Goal: Task Accomplishment & Management: Manage account settings

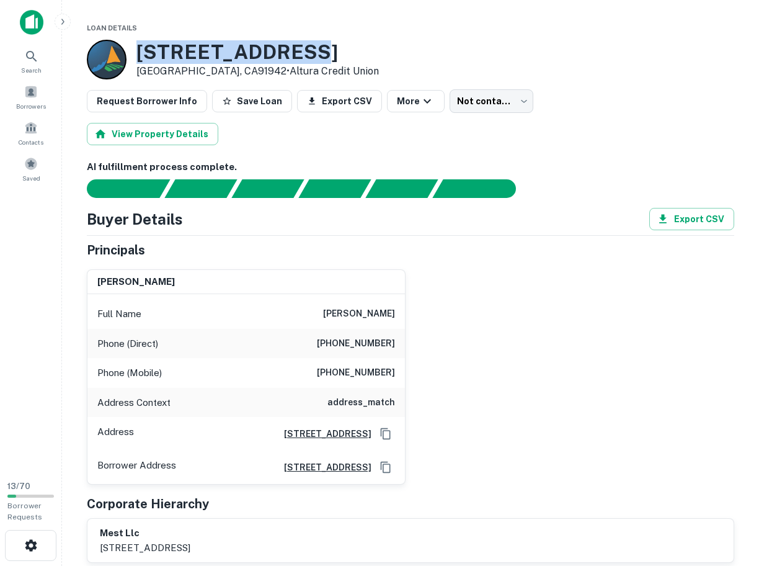
click at [197, 40] on div "[STREET_ADDRESS] • Altura Credit Union" at bounding box center [257, 60] width 243 height 40
click at [204, 55] on h3 "7776 University Ave" at bounding box center [257, 52] width 243 height 24
drag, startPoint x: 204, startPoint y: 55, endPoint x: 164, endPoint y: 55, distance: 39.7
click at [164, 55] on h3 "7776 University Ave" at bounding box center [257, 52] width 243 height 24
copy h3 "7776 University"
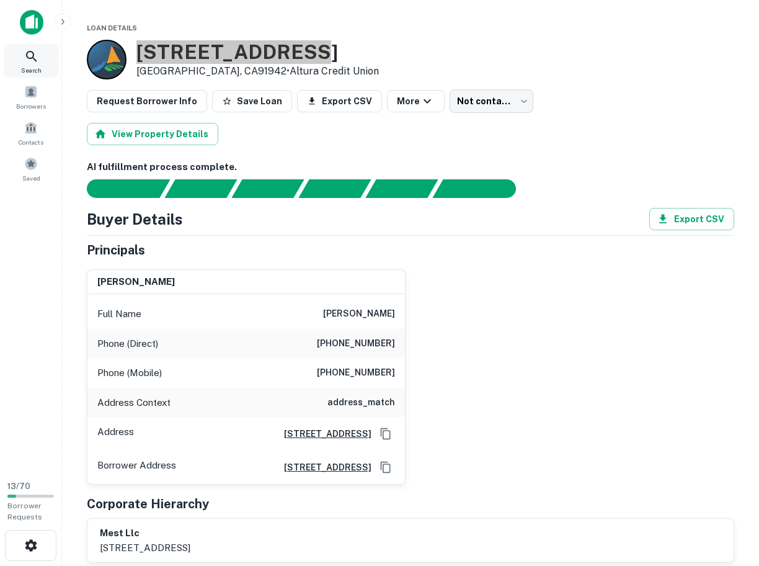
click at [166, 50] on h3 "7776 University Ave" at bounding box center [257, 52] width 243 height 24
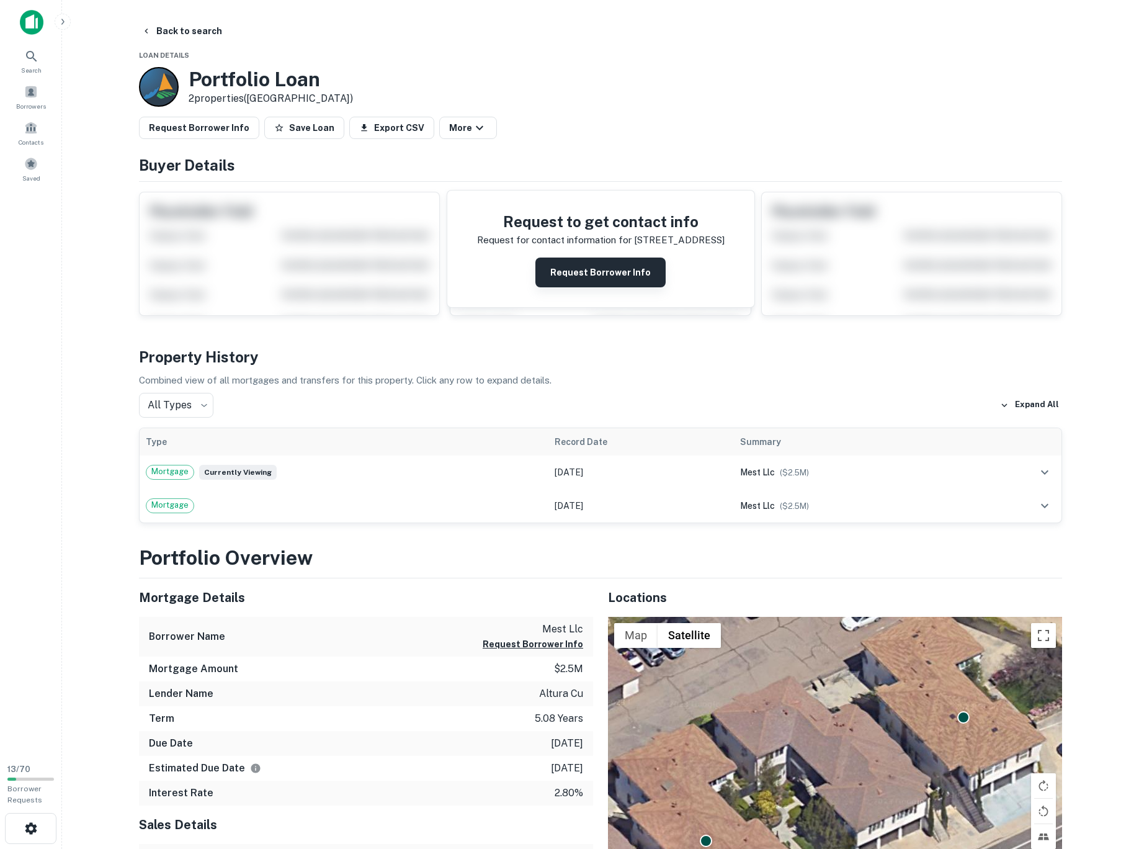
click at [551, 287] on button "Request Borrower Info" at bounding box center [600, 272] width 130 height 30
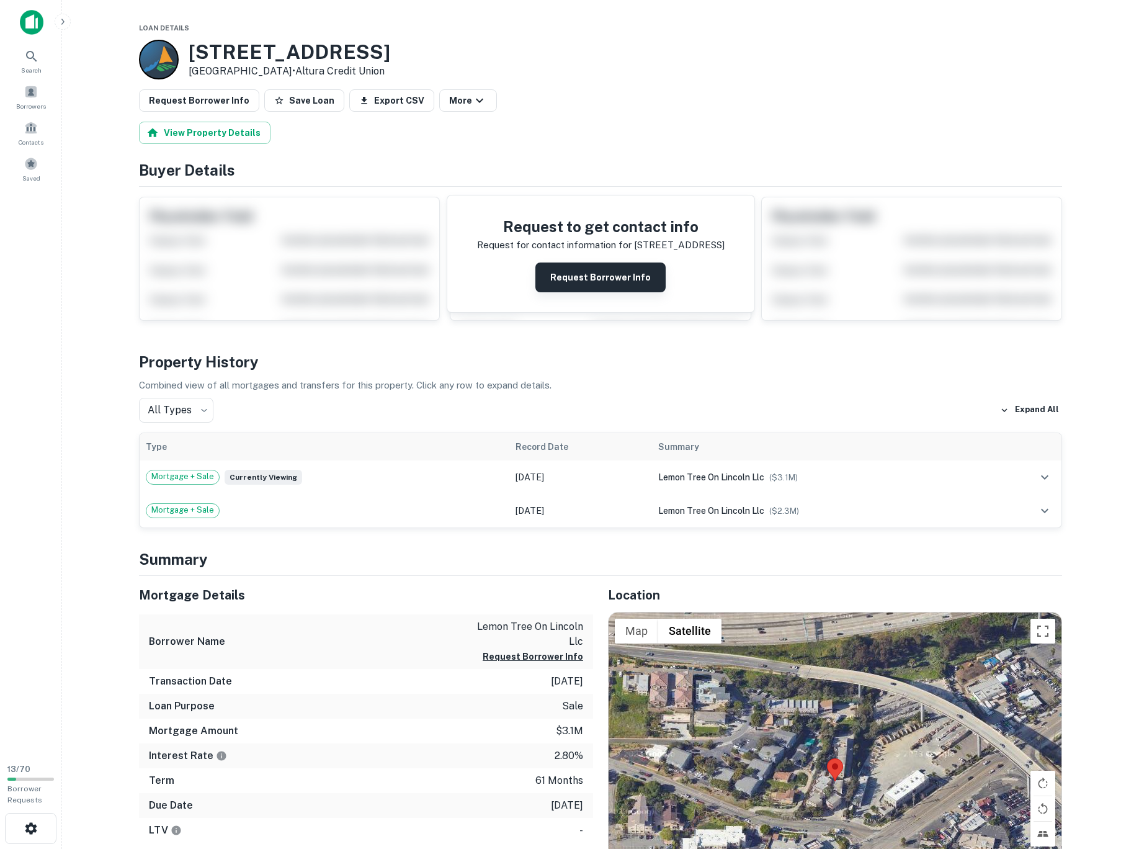
click at [581, 292] on button "Request Borrower Info" at bounding box center [600, 277] width 130 height 30
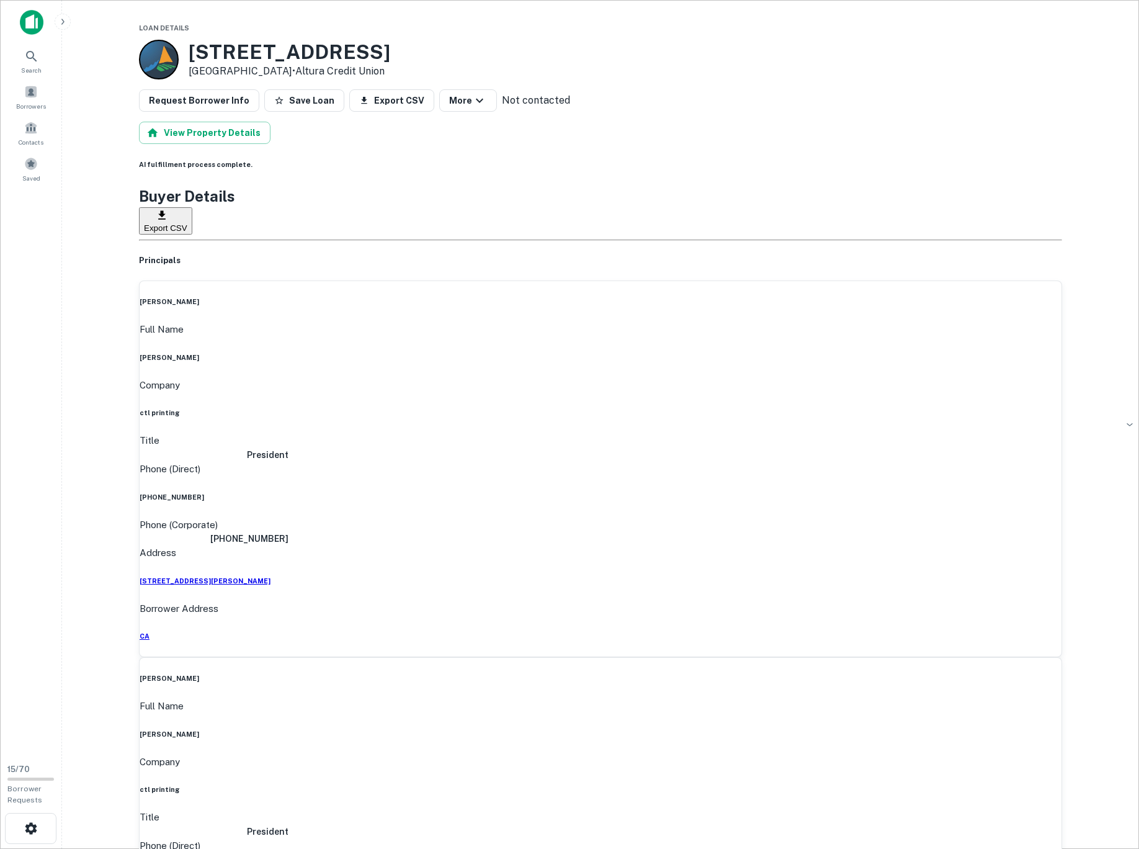
click at [216, 50] on h3 "8230 Lemon Grove Way" at bounding box center [290, 52] width 202 height 24
drag, startPoint x: 216, startPoint y: 50, endPoint x: 355, endPoint y: 48, distance: 139.0
click at [355, 48] on h3 "8230 Lemon Grove Way" at bounding box center [290, 52] width 202 height 24
copy h3 "8230 Lemon Grove"
click at [390, 42] on h3 "8230 Lemon Grove Way" at bounding box center [290, 52] width 202 height 24
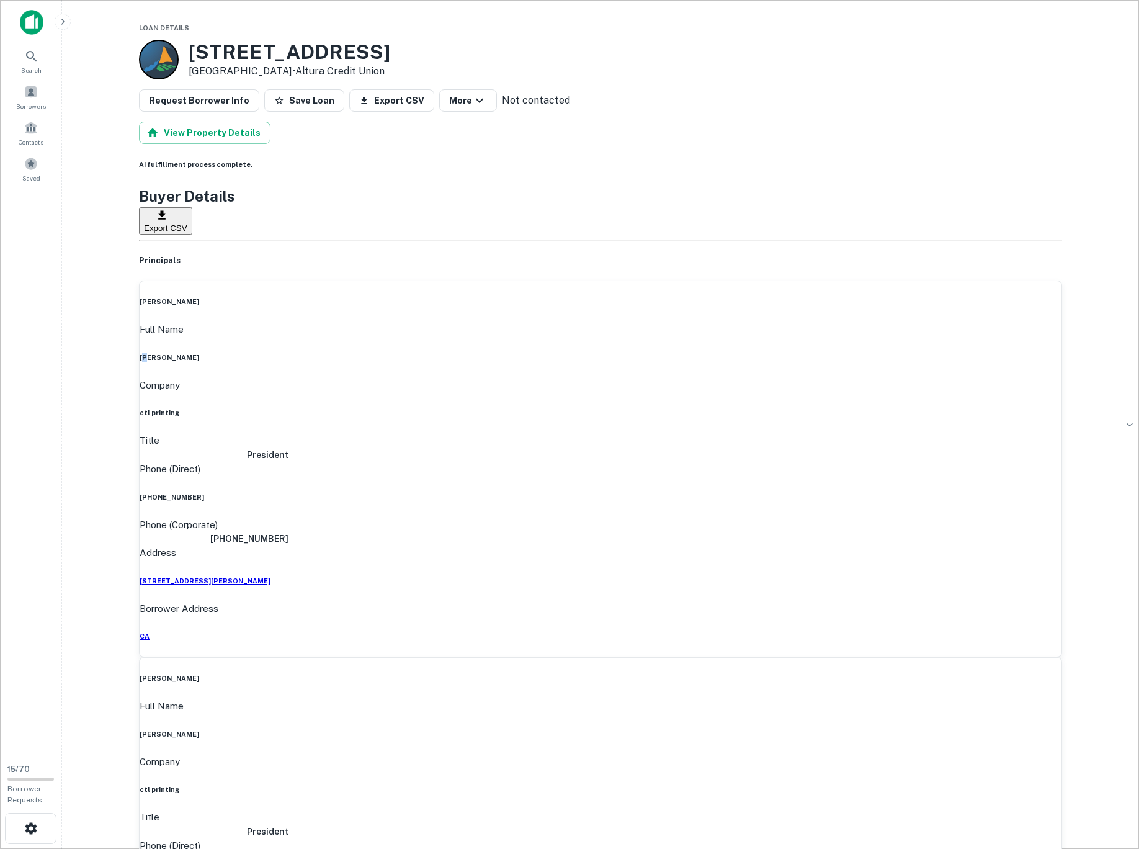
click at [534, 362] on h6 "john taylor" at bounding box center [601, 357] width 922 height 10
drag, startPoint x: 534, startPoint y: 364, endPoint x: 581, endPoint y: 365, distance: 47.2
click at [581, 362] on h6 "john taylor" at bounding box center [601, 357] width 922 height 10
drag, startPoint x: 581, startPoint y: 365, endPoint x: 519, endPoint y: 365, distance: 62.0
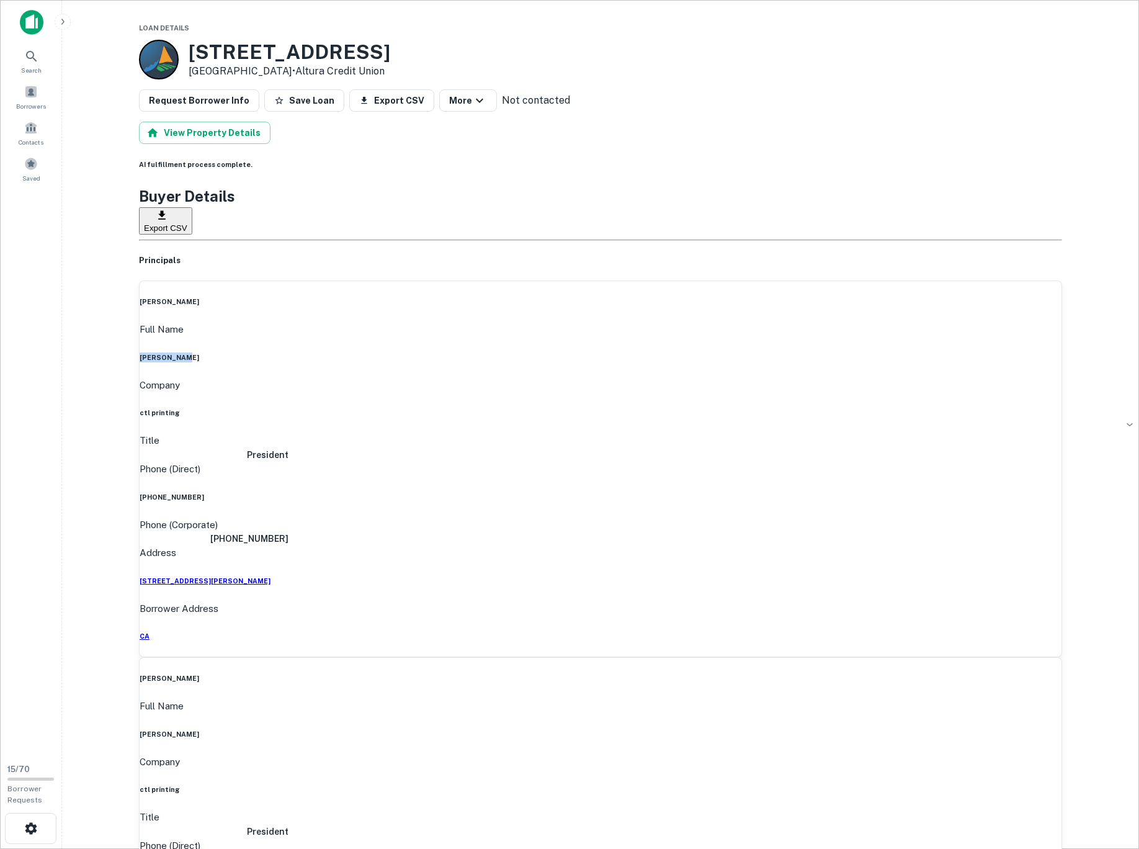
click at [519, 362] on div "Full Name john taylor" at bounding box center [601, 342] width 922 height 40
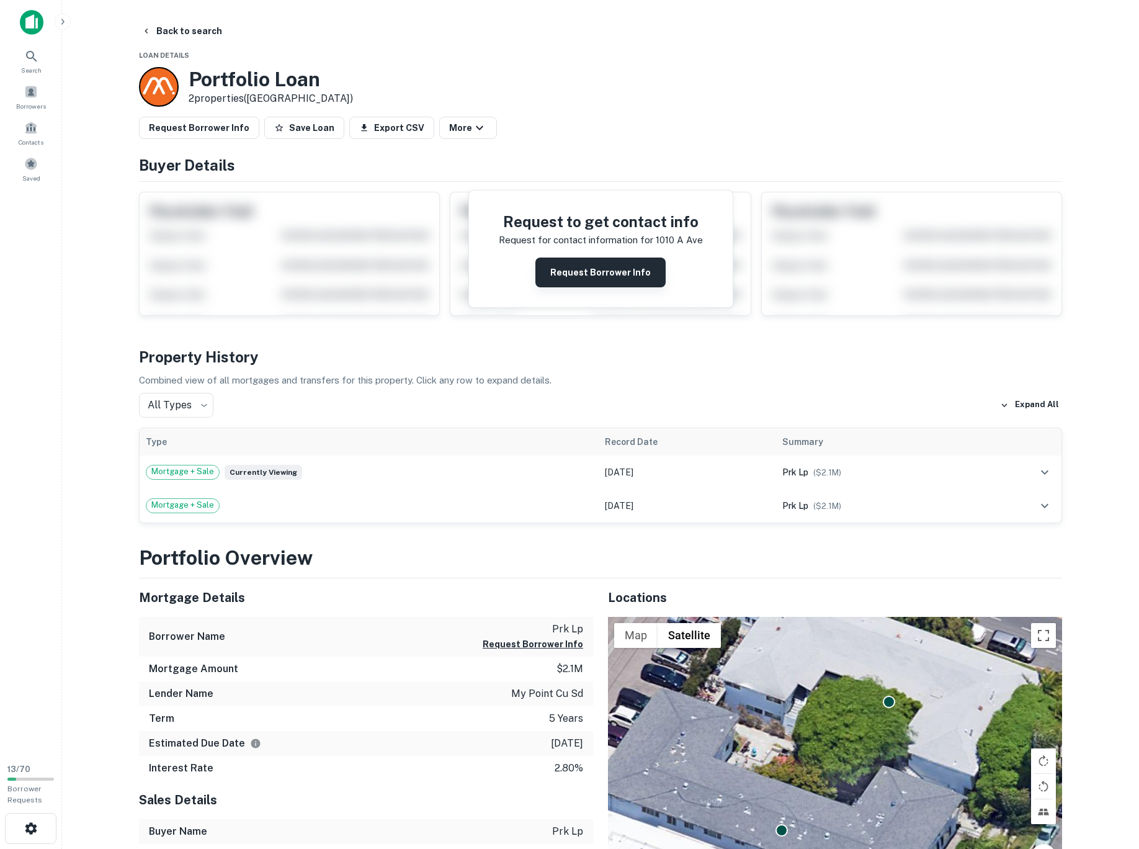
click at [603, 287] on button "Request Borrower Info" at bounding box center [600, 272] width 130 height 30
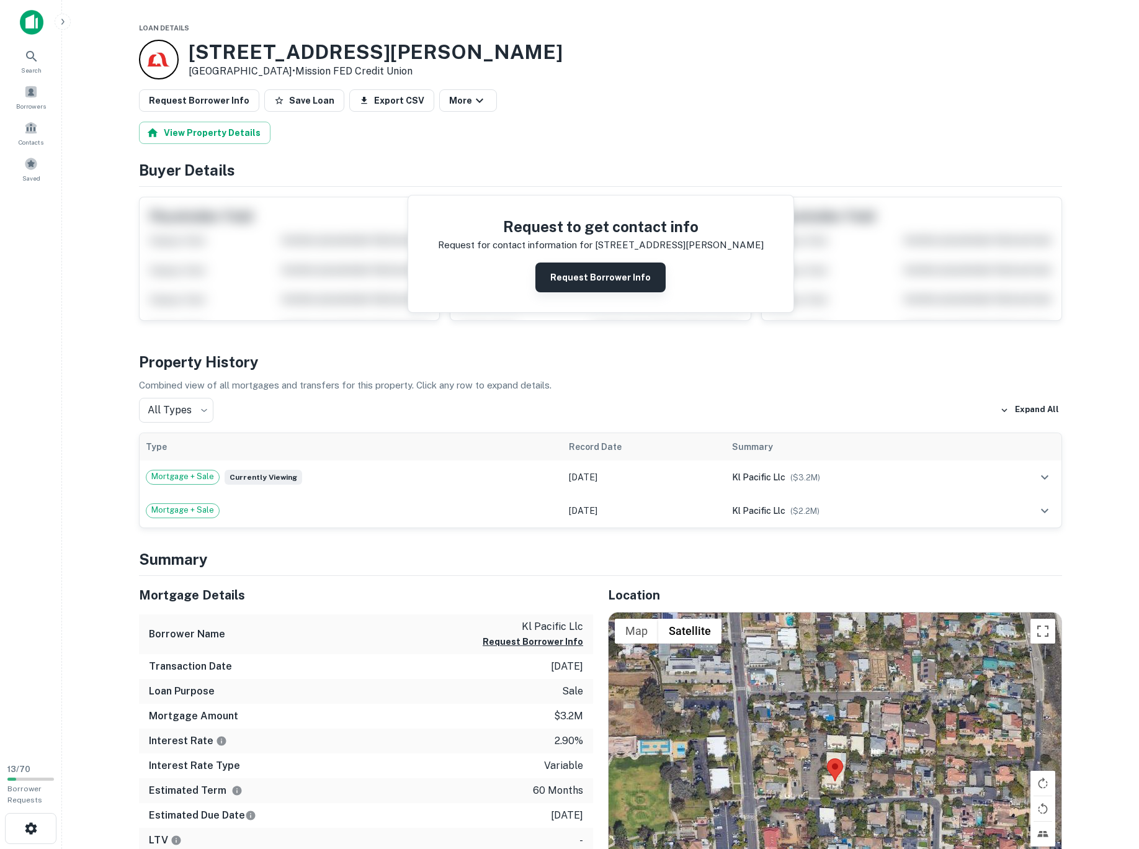
click at [562, 292] on button "Request Borrower Info" at bounding box center [600, 277] width 130 height 30
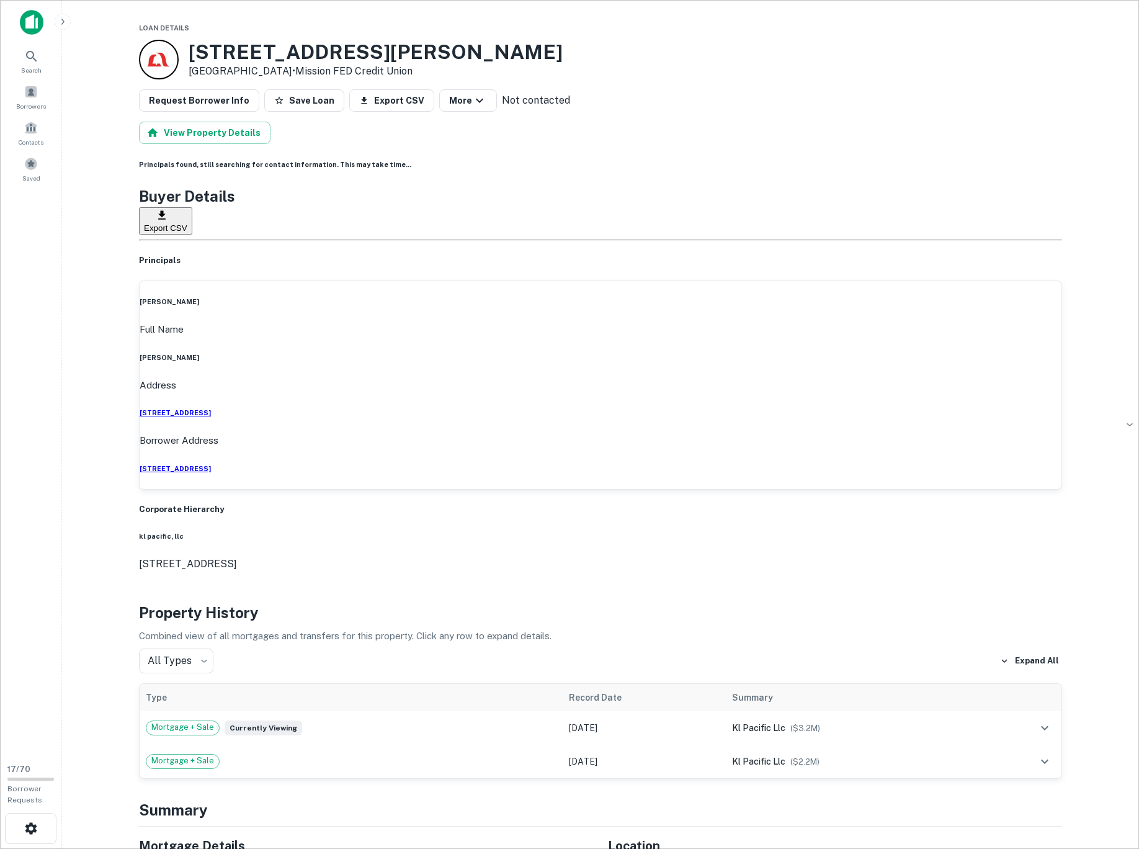
click at [820, 235] on div "Buyer Details Export CSV" at bounding box center [600, 210] width 923 height 50
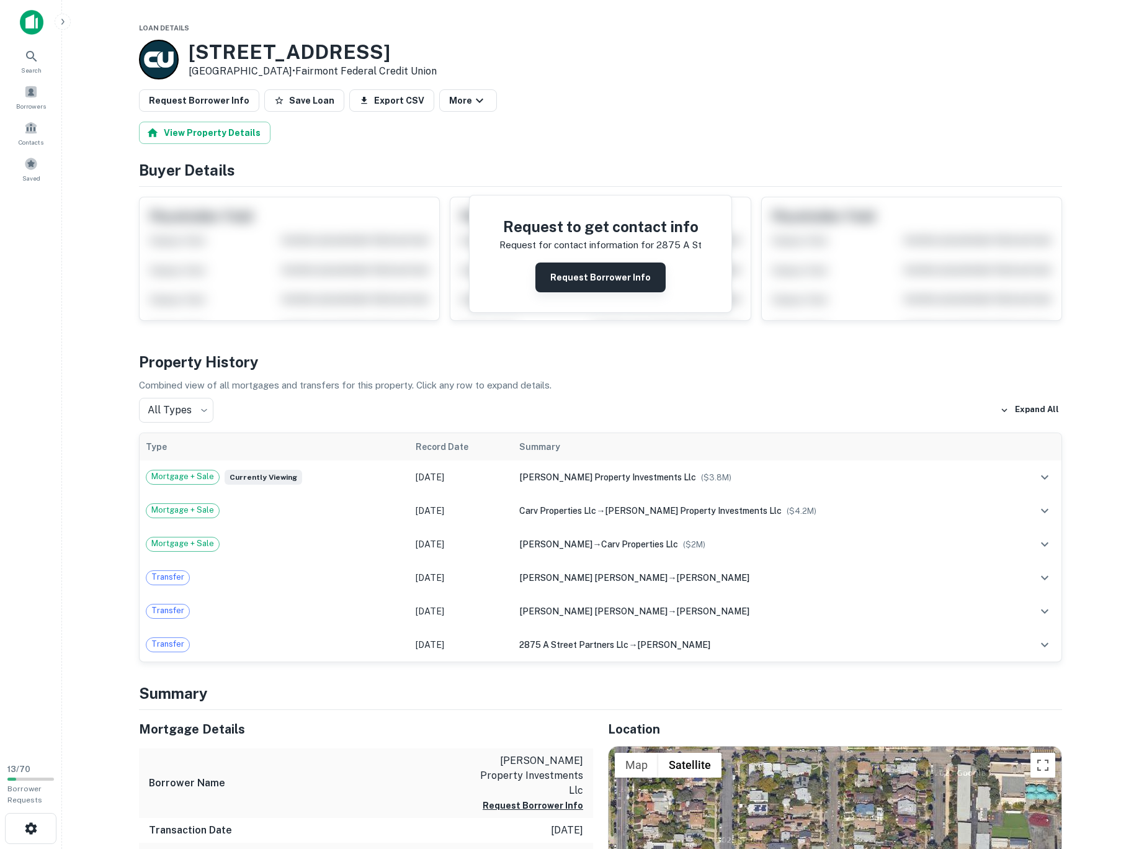
click at [596, 292] on button "Request Borrower Info" at bounding box center [600, 277] width 130 height 30
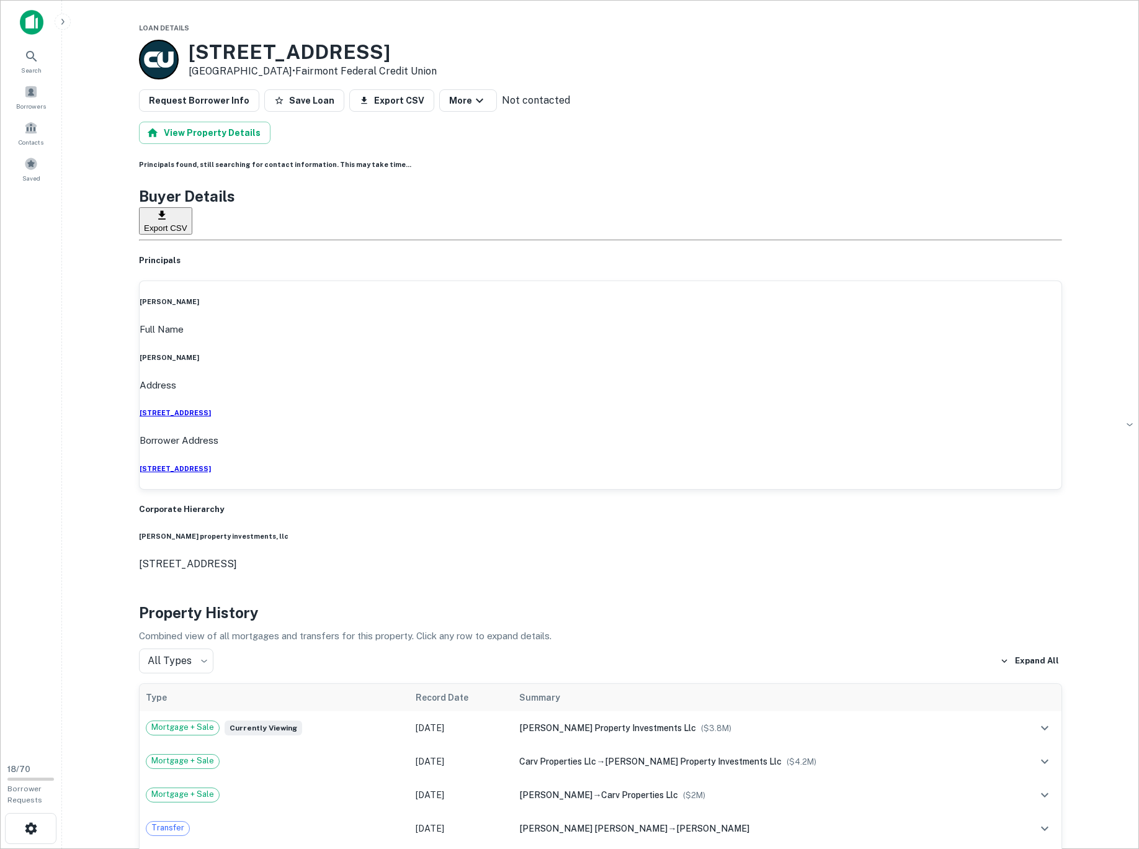
click at [199, 66] on p "San Diego, CA92102 • Fairmont Federal Credit Union" at bounding box center [313, 71] width 248 height 15
drag, startPoint x: 199, startPoint y: 66, endPoint x: 263, endPoint y: 60, distance: 64.8
click at [263, 60] on div "2875 A St San Diego, CA92102 • Fairmont Federal Credit Union" at bounding box center [313, 59] width 248 height 38
click at [218, 57] on h3 "2875 A St" at bounding box center [313, 52] width 248 height 24
drag, startPoint x: 218, startPoint y: 57, endPoint x: 266, endPoint y: 55, distance: 47.2
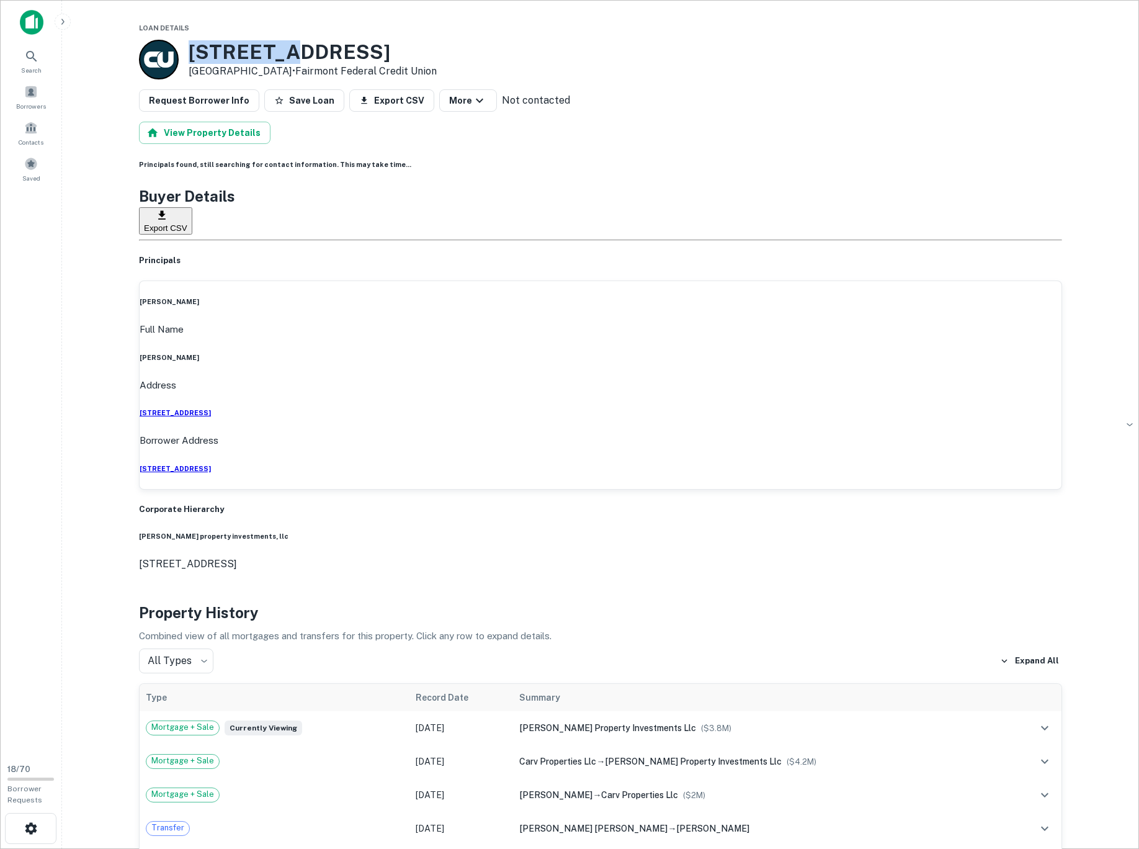
click at [266, 55] on h3 "2875 A St" at bounding box center [313, 52] width 248 height 24
copy h3 "2875 A St"
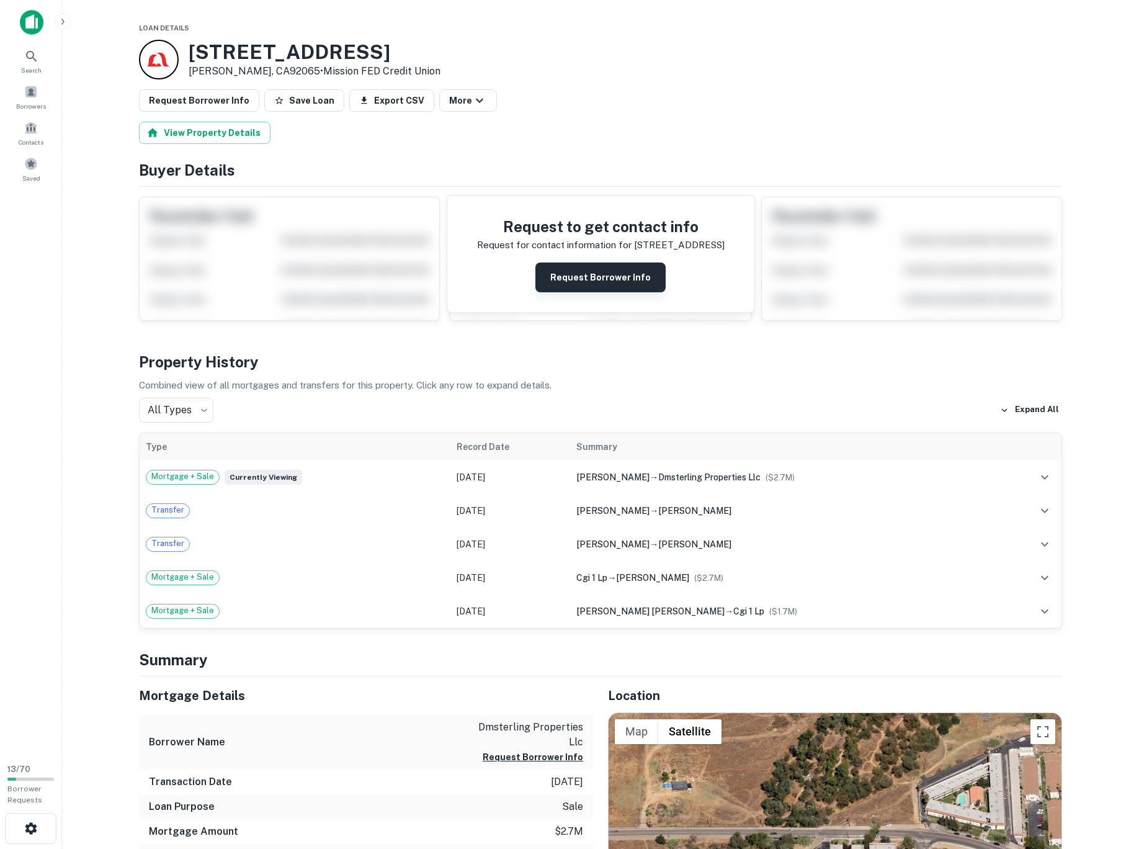
click at [591, 292] on button "Request Borrower Info" at bounding box center [600, 277] width 130 height 30
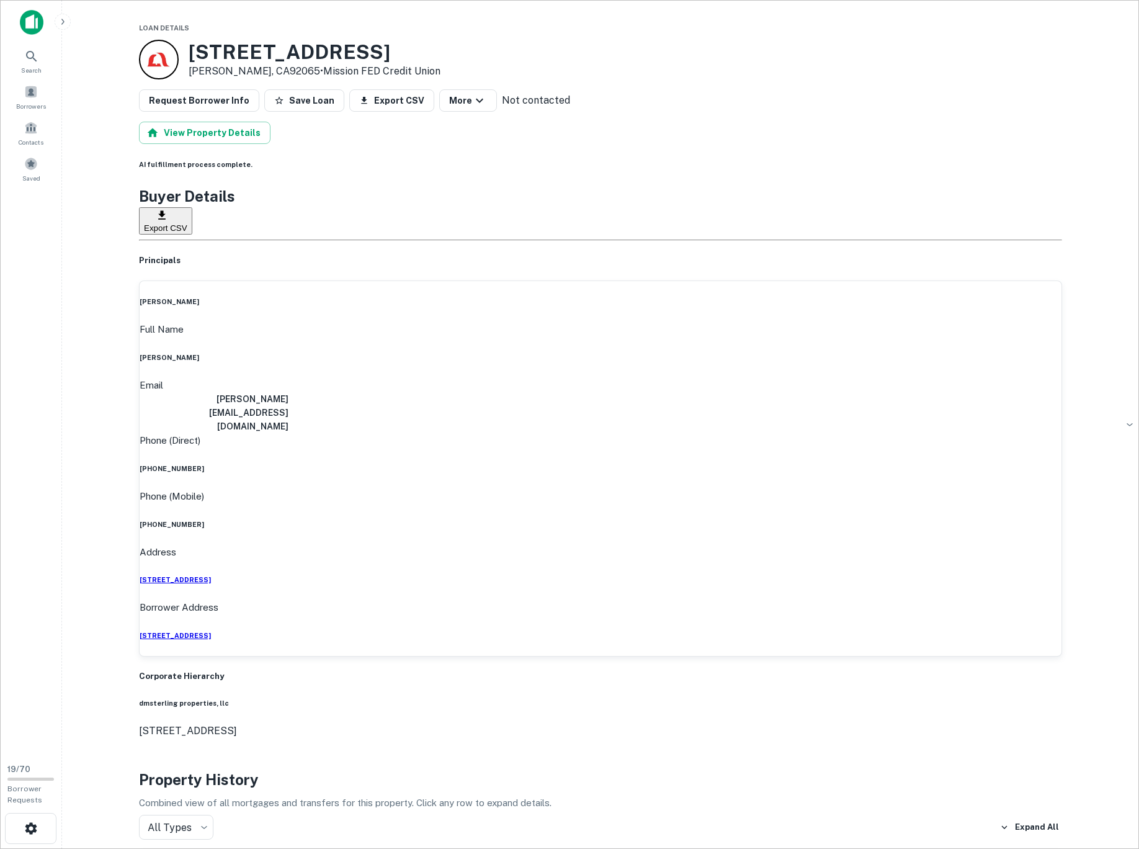
click at [211, 46] on h3 "1606 Montecito Rd" at bounding box center [315, 52] width 252 height 24
drag, startPoint x: 211, startPoint y: 46, endPoint x: 352, endPoint y: 48, distance: 141.5
click at [352, 48] on h3 "1606 Montecito Rd" at bounding box center [315, 52] width 252 height 24
copy h3 "1606 Montecito Rd"
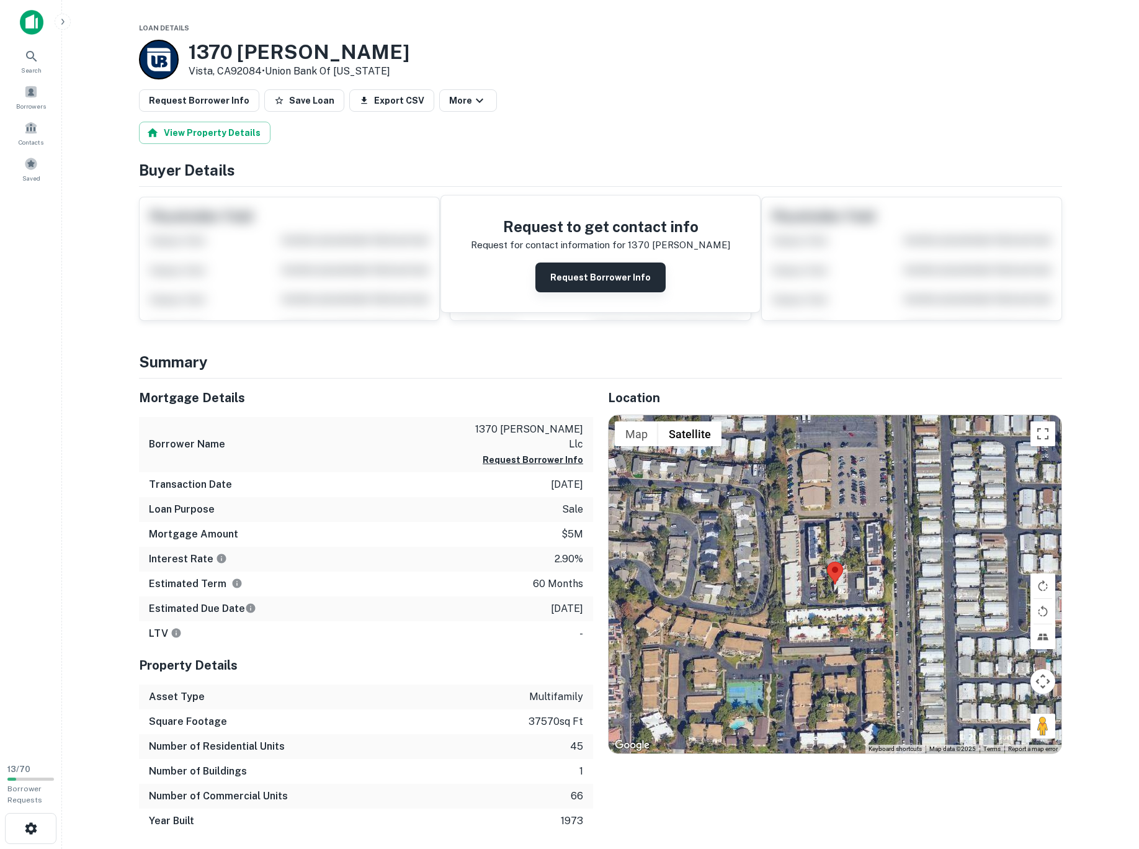
click at [611, 292] on button "Request Borrower Info" at bounding box center [600, 277] width 130 height 30
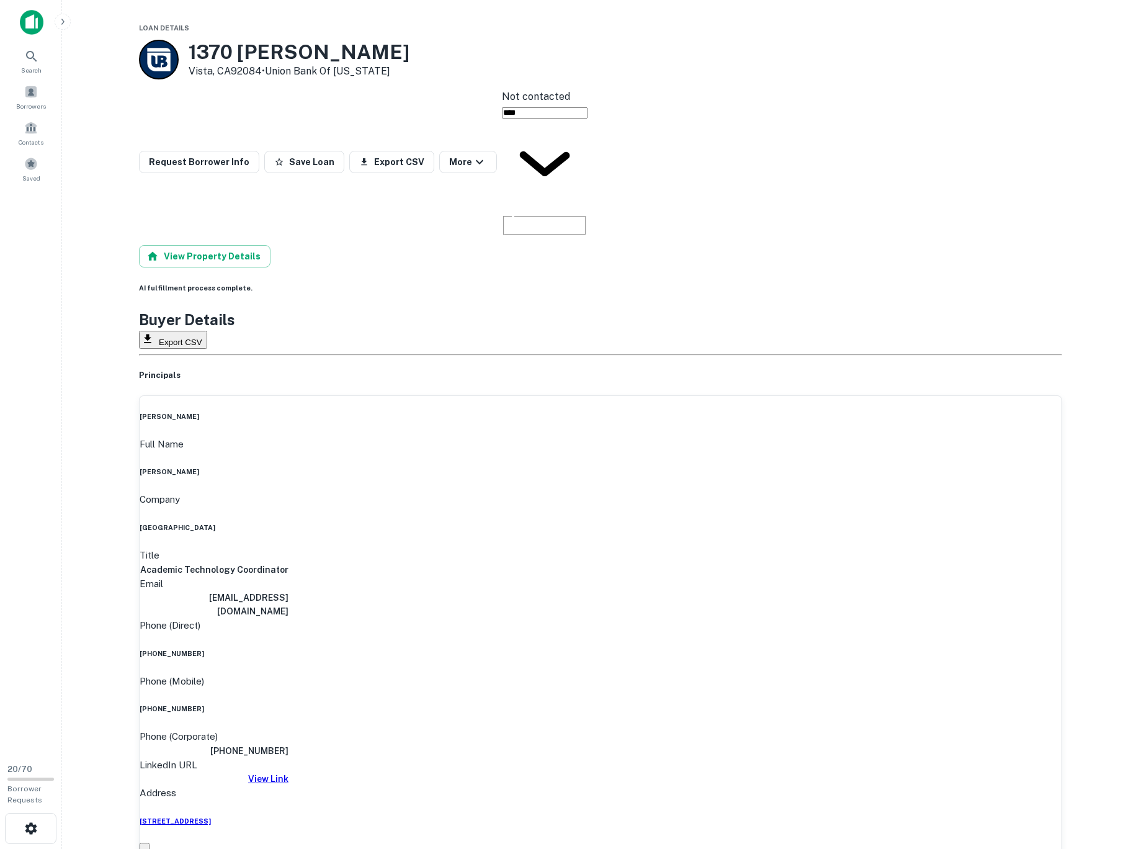
click at [206, 53] on h3 "1370 Calle Jules" at bounding box center [299, 52] width 221 height 24
drag, startPoint x: 206, startPoint y: 53, endPoint x: 303, endPoint y: 50, distance: 96.9
click at [303, 50] on h3 "1370 Calle Jules" at bounding box center [299, 52] width 221 height 24
copy h3 "1370 Calle Jules"
click at [289, 772] on h6 "View Link" at bounding box center [214, 779] width 149 height 14
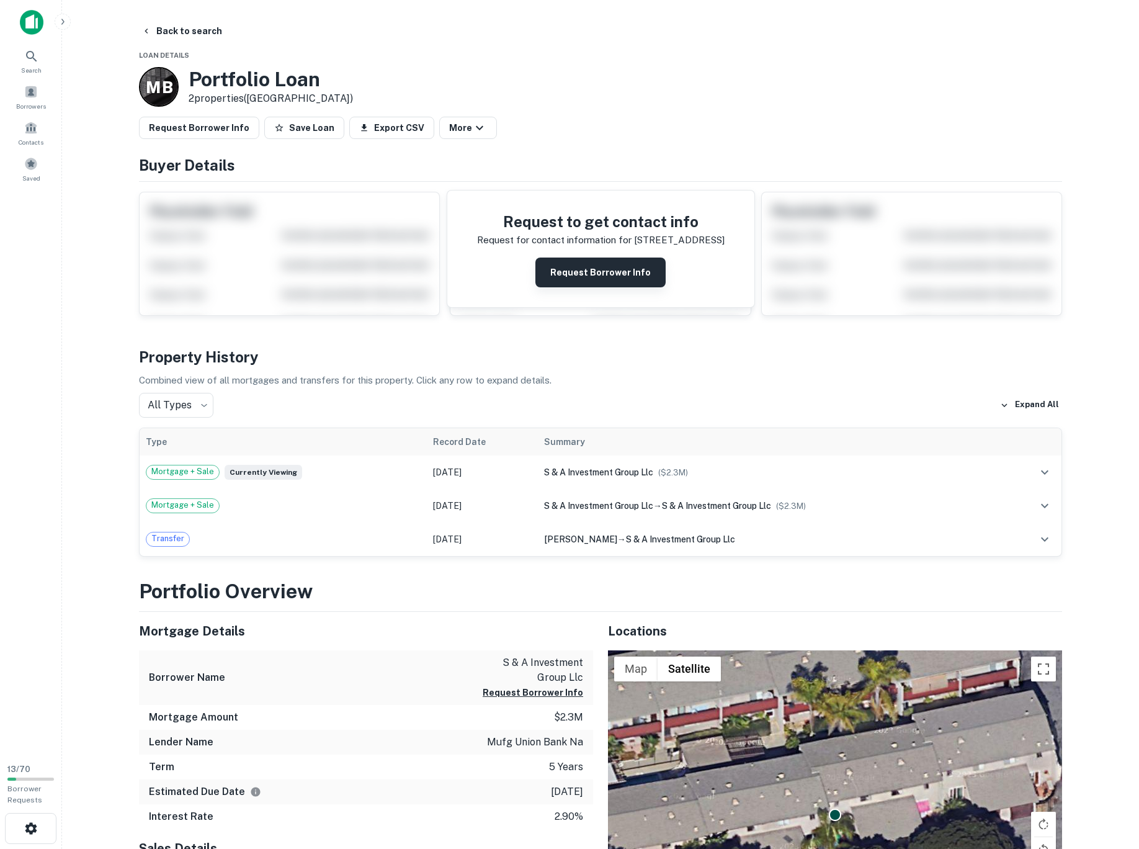
click at [601, 282] on button "Request Borrower Info" at bounding box center [600, 272] width 130 height 30
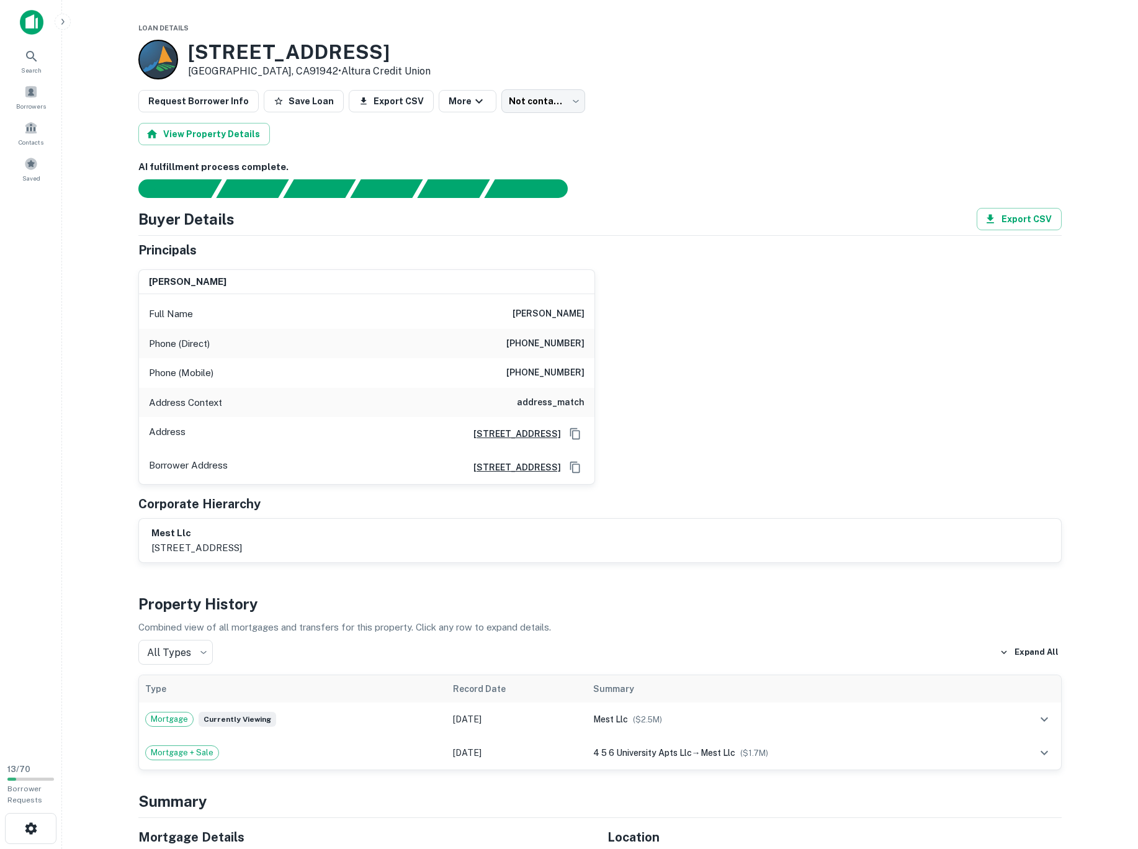
click at [60, 1] on div "Search Borrowers Contacts Saved" at bounding box center [31, 97] width 62 height 195
